Goal: Complete application form: Complete application form

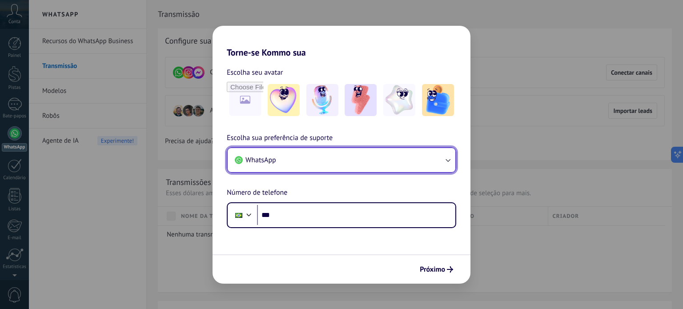
click at [313, 157] on button "WhatsApp" at bounding box center [342, 160] width 228 height 24
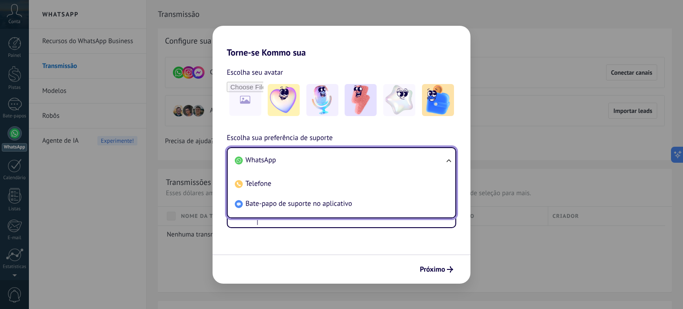
click at [408, 126] on div "Escolha seu avatar Escolha sua preferência de suporte WhatsApp WhatsApp Telefon…" at bounding box center [342, 143] width 258 height 170
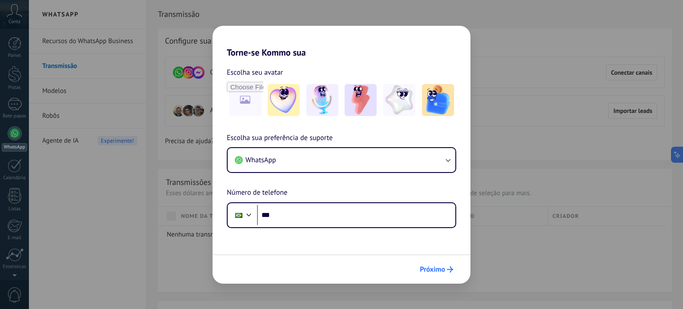
click at [445, 268] on span "Próximo" at bounding box center [436, 269] width 33 height 6
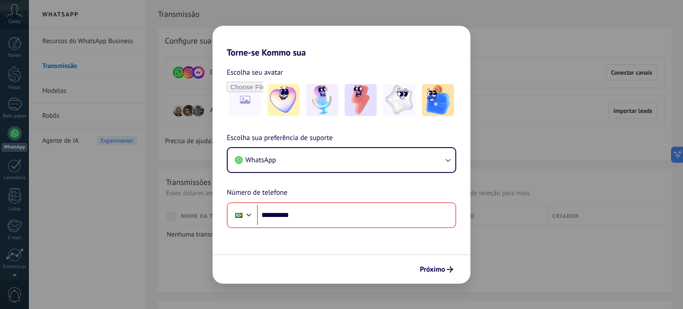
click at [441, 261] on div "Próximo" at bounding box center [342, 268] width 258 height 29
click at [442, 264] on button "Próximo" at bounding box center [436, 269] width 41 height 15
click at [421, 266] on font "Próximo" at bounding box center [432, 269] width 25 height 9
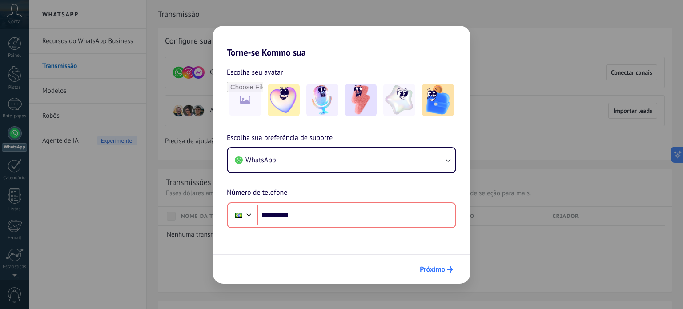
click at [423, 267] on font "Próximo" at bounding box center [432, 269] width 25 height 9
click at [444, 274] on button "Próximo" at bounding box center [436, 269] width 41 height 15
click at [442, 273] on font "Próximo" at bounding box center [432, 269] width 25 height 9
click at [442, 270] on font "Próximo" at bounding box center [432, 269] width 25 height 9
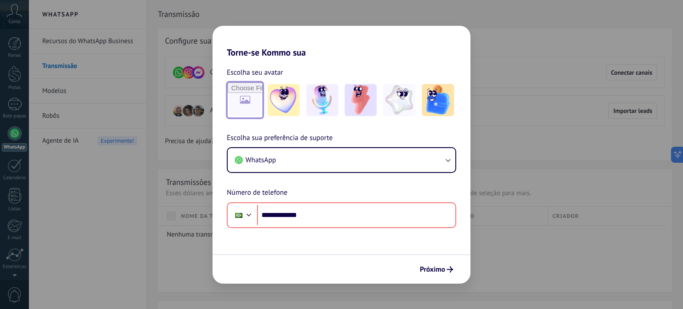
click at [235, 102] on input "file" at bounding box center [245, 100] width 35 height 35
click at [359, 105] on img at bounding box center [361, 100] width 32 height 32
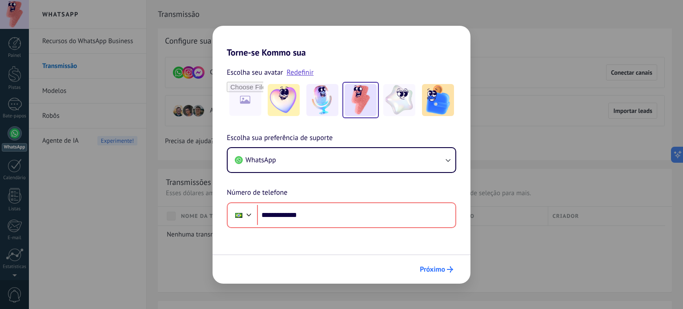
click at [448, 273] on button "Próximo" at bounding box center [436, 269] width 41 height 15
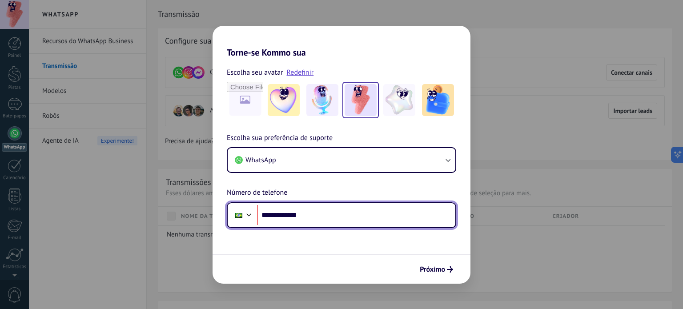
click at [416, 213] on input "**********" at bounding box center [356, 215] width 198 height 20
type input "**********"
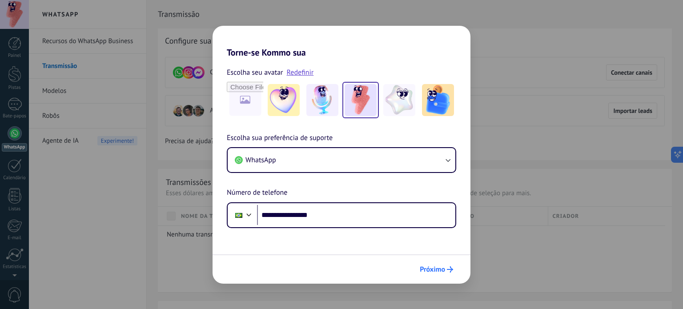
click at [431, 264] on button "Próximo" at bounding box center [436, 269] width 41 height 15
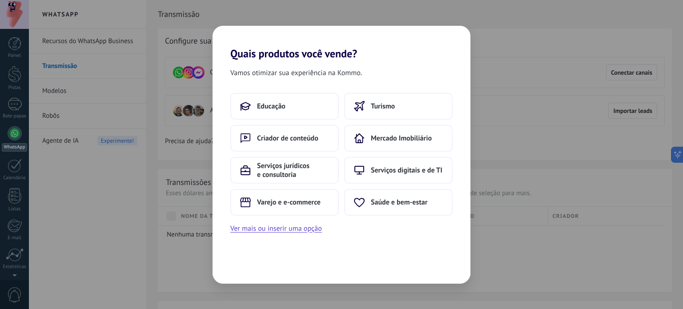
click at [513, 58] on div "Quais produtos você vende? Vamos otimizar sua experiência na Kommo. Educação Tu…" at bounding box center [341, 154] width 683 height 309
click at [578, 205] on div "Quais produtos você vende? Vamos otimizar sua experiência na Kommo. Educação Tu…" at bounding box center [341, 154] width 683 height 309
click at [566, 116] on div "Quais produtos você vende? Vamos otimizar sua experiência na Kommo. Educação Tu…" at bounding box center [341, 154] width 683 height 309
click at [273, 229] on font "Ver mais ou inserir uma opção" at bounding box center [276, 228] width 92 height 9
